Goal: Task Accomplishment & Management: Use online tool/utility

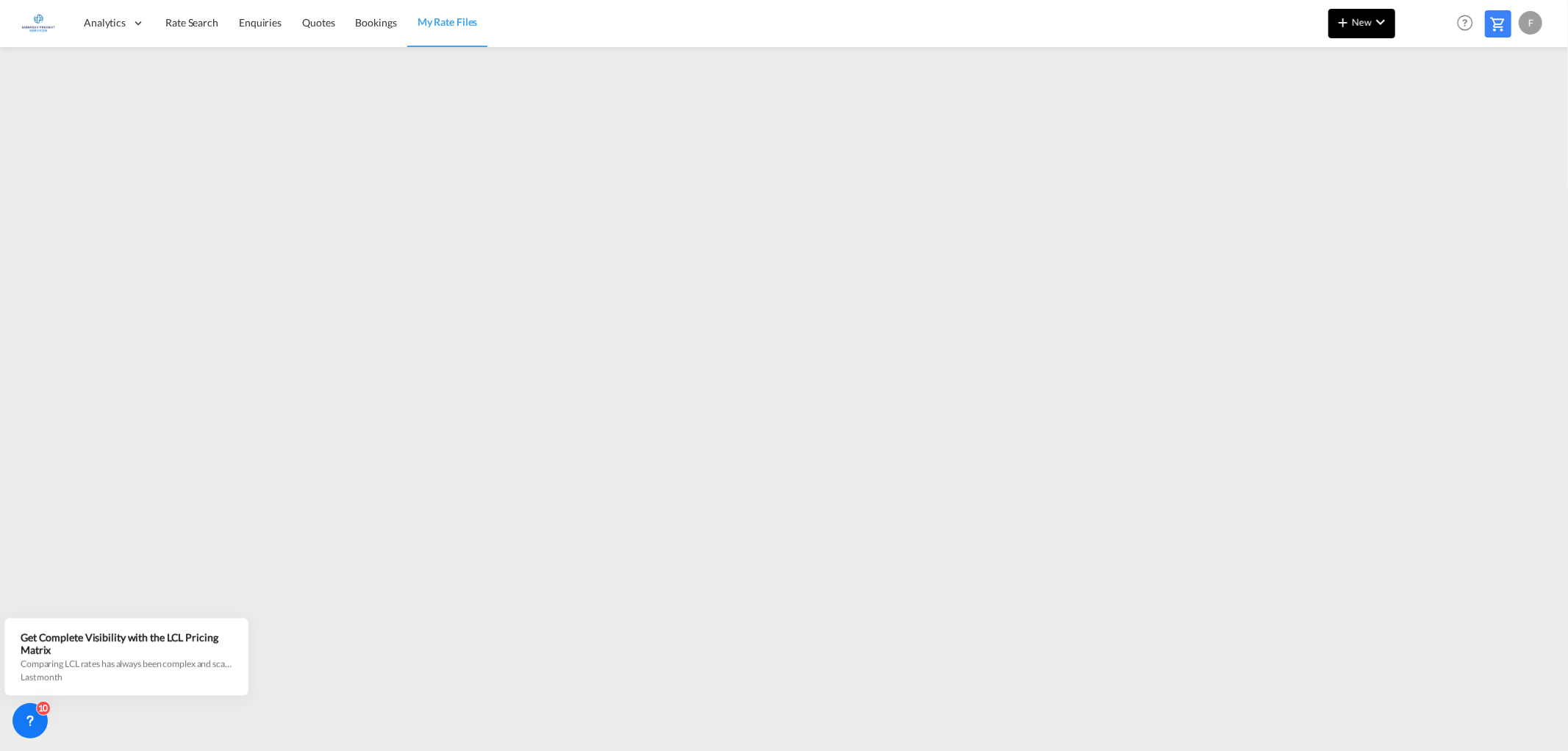
click at [1373, 26] on md-icon "icon-chevron-down" at bounding box center [1381, 22] width 18 height 18
click at [1430, 97] on span "Ratesheet" at bounding box center [1422, 110] width 16 height 29
click at [1375, 26] on md-icon "icon-chevron-down" at bounding box center [1381, 22] width 18 height 18
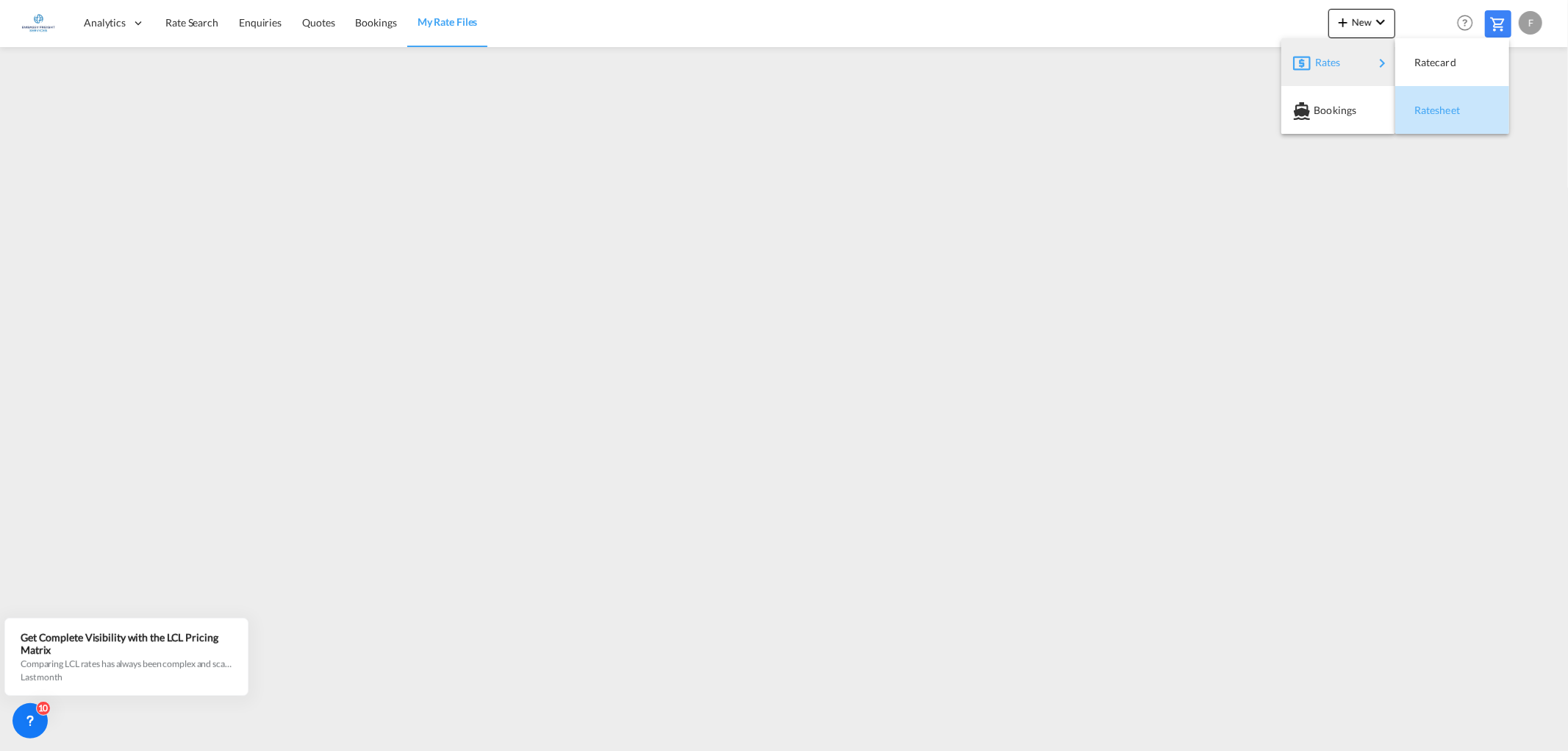
click at [1431, 104] on span "Ratesheet" at bounding box center [1422, 110] width 16 height 29
